Goal: Information Seeking & Learning: Learn about a topic

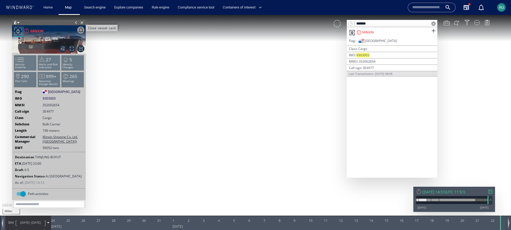
click at [82, 22] on span "Close vessel card" at bounding box center [82, 22] width 6 height 5
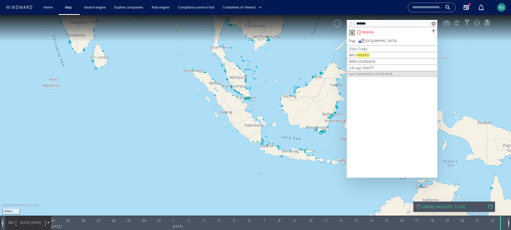
click at [432, 25] on span at bounding box center [433, 24] width 4 height 4
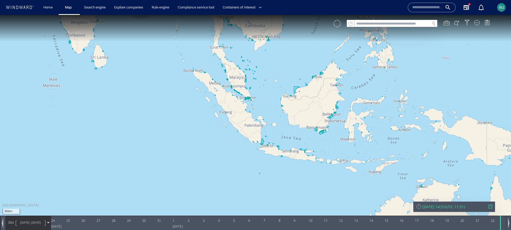
click at [413, 19] on canvas "Map" at bounding box center [255, 120] width 511 height 210
click at [410, 23] on input "text" at bounding box center [391, 23] width 75 height 7
paste input "*******"
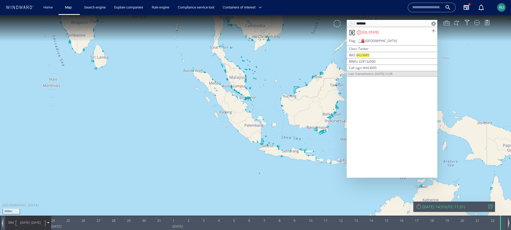
type input "*******"
click at [433, 29] on span at bounding box center [433, 31] width 7 height 7
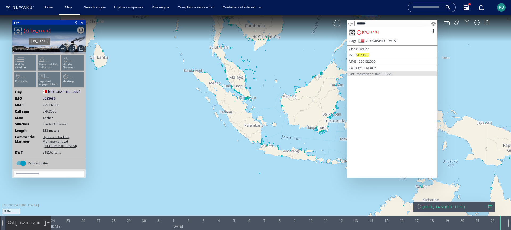
click at [37, 31] on div "[US_STATE]" at bounding box center [40, 31] width 20 height 6
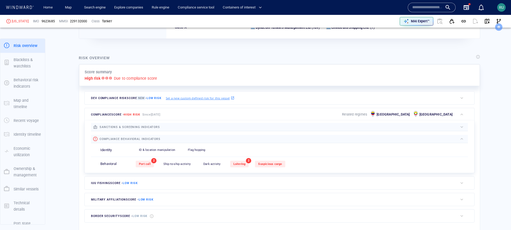
scroll to position [99, 0]
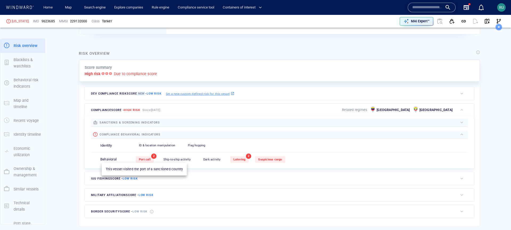
click at [147, 156] on div "Port call" at bounding box center [145, 159] width 18 height 7
click at [145, 159] on span "Port call" at bounding box center [145, 159] width 12 height 3
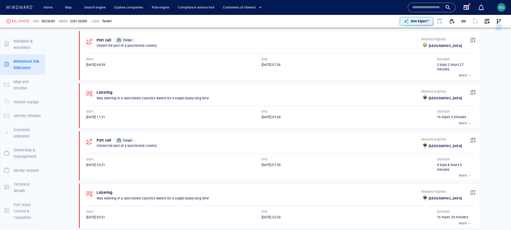
scroll to position [369, 0]
